Goal: Task Accomplishment & Management: Manage account settings

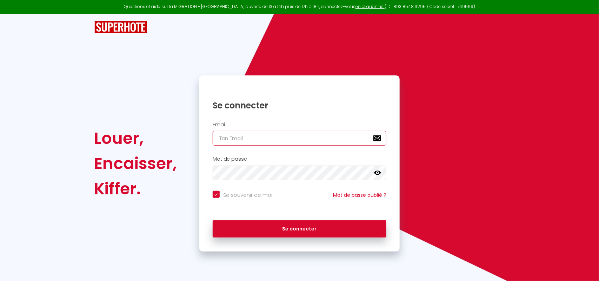
type input "[EMAIL_ADDRESS][DOMAIN_NAME]"
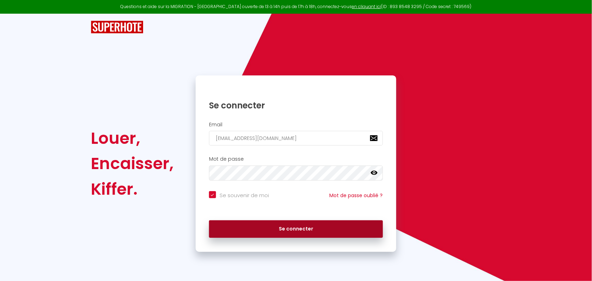
click at [294, 232] on button "Se connecter" at bounding box center [296, 229] width 174 height 18
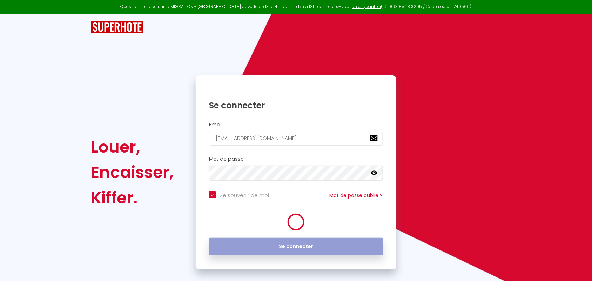
checkbox input "true"
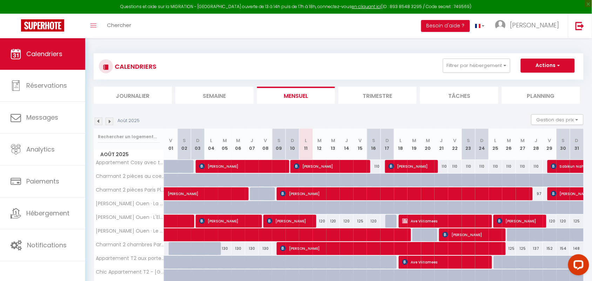
scroll to position [44, 0]
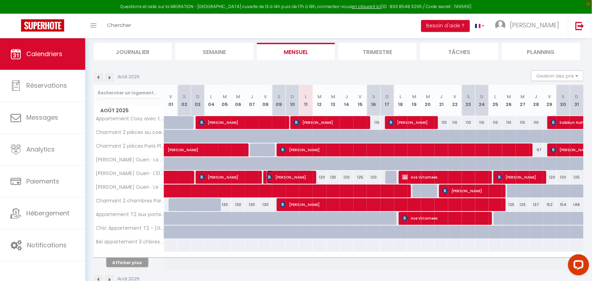
click at [305, 176] on span "[PERSON_NAME]" at bounding box center [290, 177] width 46 height 13
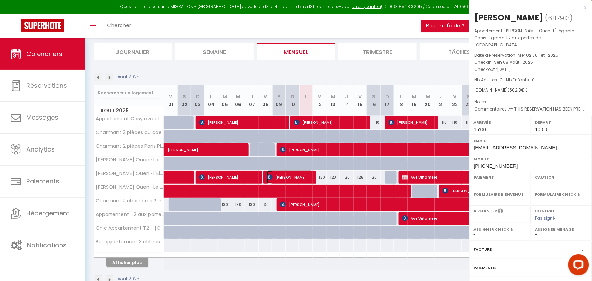
select select "OK"
select select "1"
select select "0"
select select "1"
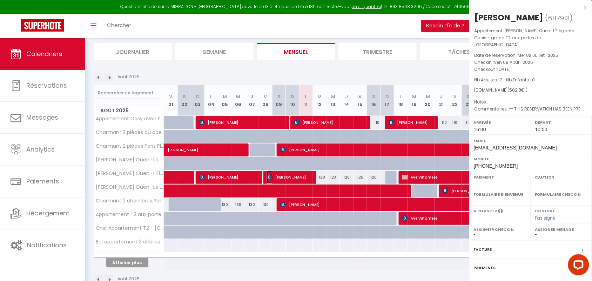
select select
select select "50665"
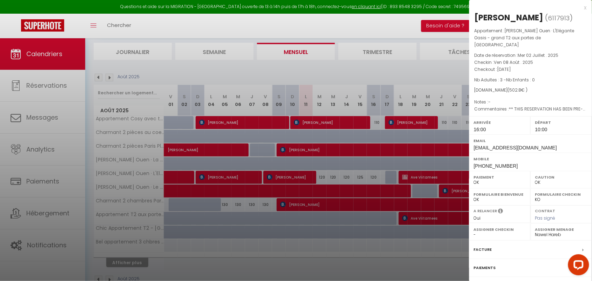
click at [253, 176] on div at bounding box center [296, 140] width 592 height 281
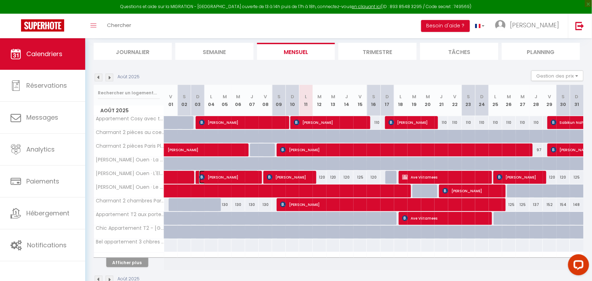
click at [253, 176] on span "[PERSON_NAME]" at bounding box center [228, 177] width 59 height 13
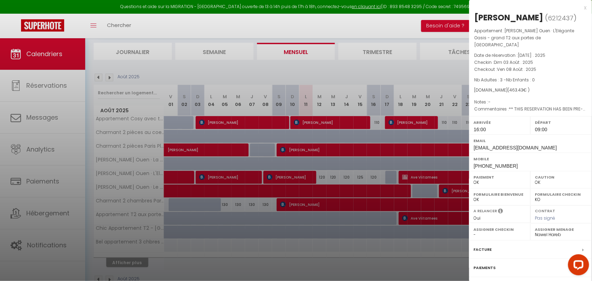
click at [587, 7] on div "x" at bounding box center [529, 8] width 118 height 8
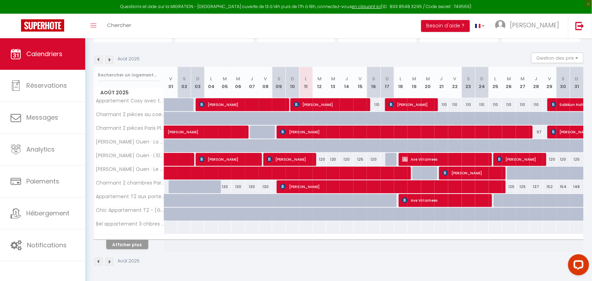
scroll to position [62, 0]
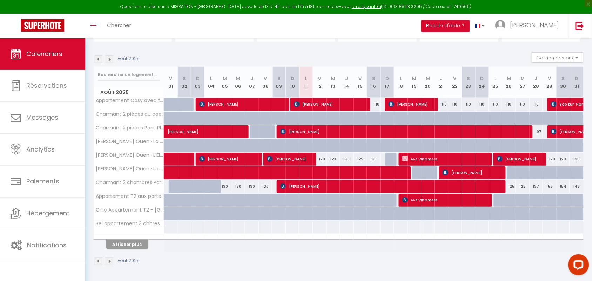
click at [97, 262] on img at bounding box center [99, 262] width 8 height 8
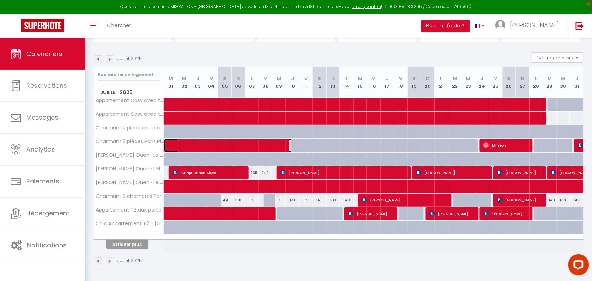
click at [271, 146] on span at bounding box center [244, 145] width 145 height 13
select select
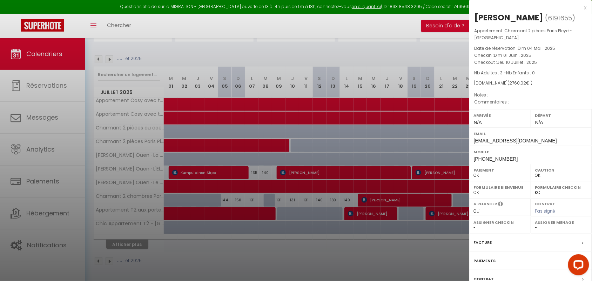
click at [585, 7] on div "x" at bounding box center [529, 8] width 118 height 8
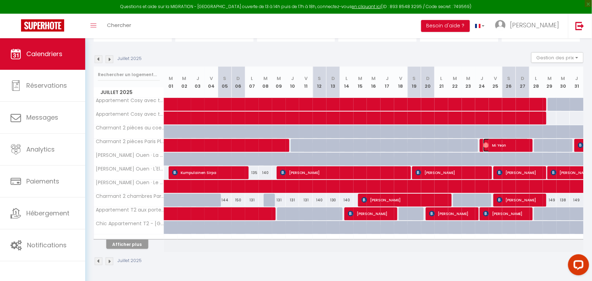
click at [501, 146] on span "Mi Yeon" at bounding box center [507, 145] width 46 height 13
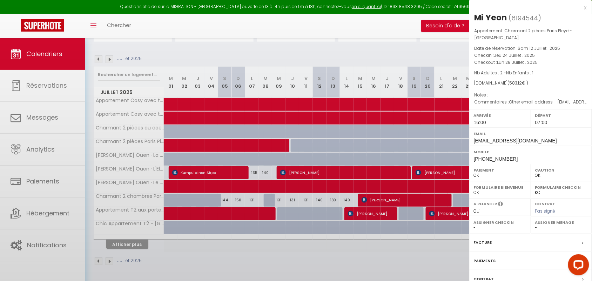
select select "1"
select select "4894"
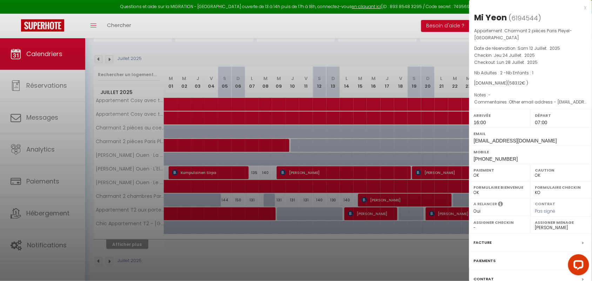
click at [585, 9] on div "x" at bounding box center [529, 8] width 118 height 8
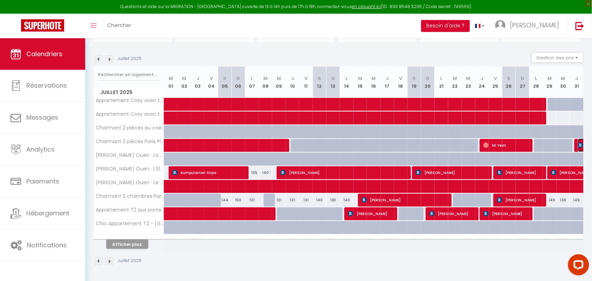
click at [581, 147] on img at bounding box center [581, 145] width 6 height 6
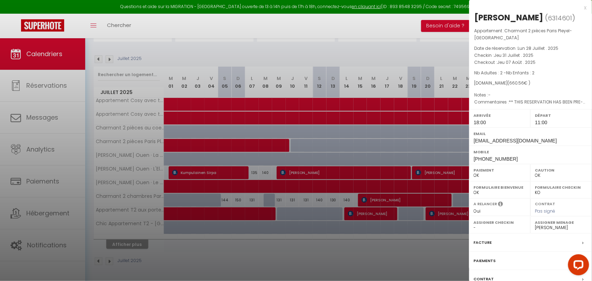
click at [586, 6] on div "x" at bounding box center [529, 8] width 118 height 8
